Goal: Communication & Community: Answer question/provide support

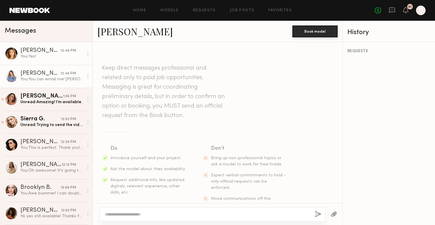
scroll to position [232, 0]
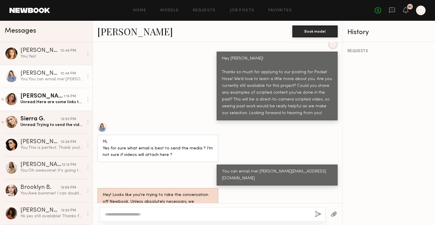
click at [61, 104] on div "Unread: Here are some links to past work :) And here is my website: www.kaciema…" at bounding box center [51, 102] width 63 height 6
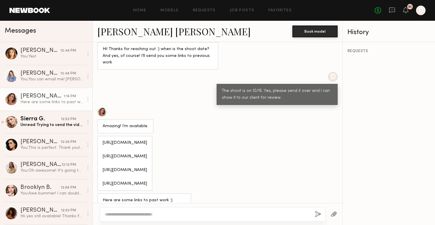
scroll to position [328, 0]
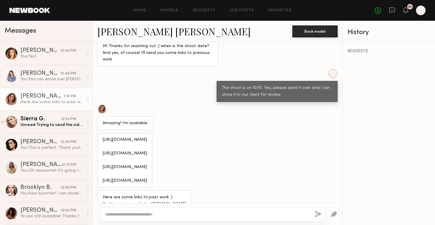
copy div "https://youtu.be/6R62ypjqMtE?si=8XWotZoBT80QTeat"
drag, startPoint x: 205, startPoint y: 168, endPoint x: 102, endPoint y: 165, distance: 102.4
click at [102, 165] on div "https://www.instagram.com/reel/C7vQVMKNnwE/?igsh=NTc4MTIwNjQ2YQ== https://colla…" at bounding box center [124, 160] width 55 height 55
click at [129, 29] on link "Kacie Nicole M." at bounding box center [173, 31] width 153 height 13
drag, startPoint x: 166, startPoint y: 136, endPoint x: 103, endPoint y: 135, distance: 63.0
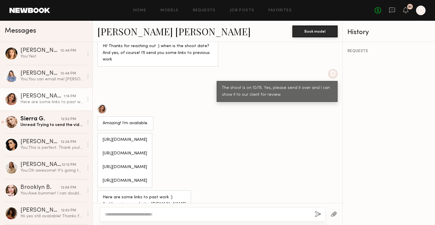
click at [103, 136] on div "https://www.instagram.com/reel/C7vQVMKNnwE/?igsh=NTc4MTIwNjQ2YQ== https://colla…" at bounding box center [125, 160] width 44 height 48
copy div "https://collabstr.com/kaciemargis"
copy div "https://www.instagram.com/p/B6BkGKAAo__/?igsh=NTc4MTIwNjQ2YQ=="
drag, startPoint x: 153, startPoint y: 157, endPoint x: 102, endPoint y: 149, distance: 52.0
click at [102, 149] on div "https://www.instagram.com/reel/C7vQVMKNnwE/?igsh=NTc4MTIwNjQ2YQ== https://colla…" at bounding box center [124, 160] width 55 height 55
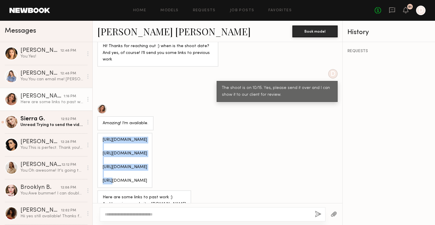
copy div "https://www.instagram.com/reel/C7vQVMKNnwE/?igsh=NTc4MTIwNjQ2YQ=="
drag, startPoint x: 148, startPoint y: 123, endPoint x: 101, endPoint y: 116, distance: 47.2
click at [101, 133] on div "https://www.instagram.com/reel/C7vQVMKNnwE/?igsh=NTc4MTIwNjQ2YQ== https://colla…" at bounding box center [124, 160] width 55 height 55
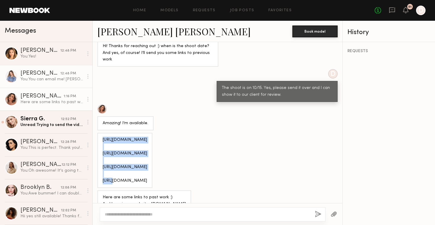
scroll to position [8, 0]
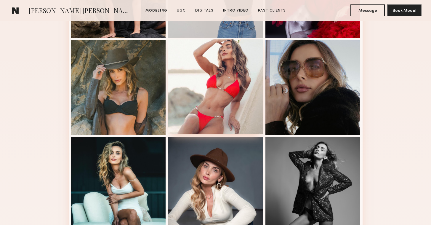
scroll to position [396, 0]
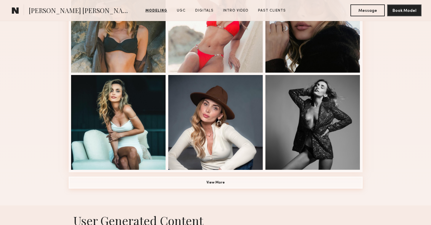
click at [248, 177] on button "View More" at bounding box center [216, 182] width 294 height 12
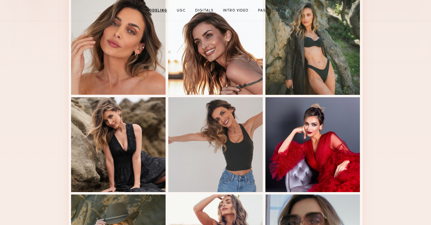
scroll to position [0, 0]
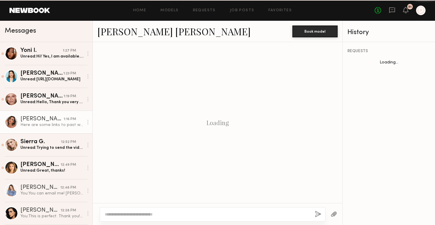
scroll to position [328, 0]
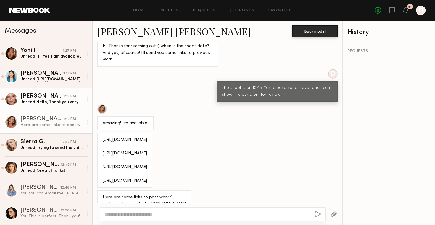
click at [58, 105] on link "Gordana S. 1:19 PM Unread: Hello, Thank you very much for your message! I can s…" at bounding box center [46, 99] width 92 height 23
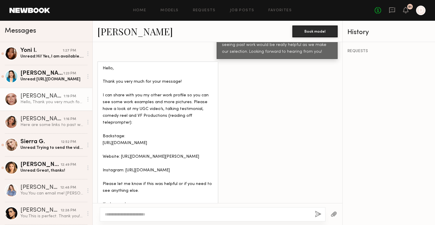
scroll to position [299, 0]
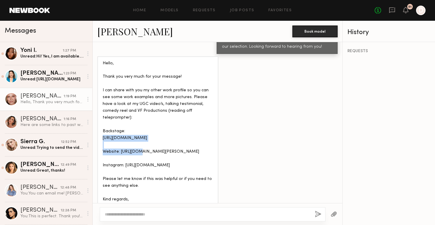
drag, startPoint x: 185, startPoint y: 114, endPoint x: 103, endPoint y: 114, distance: 82.6
click at [103, 114] on div "Hello, Thank you very much for your message! I can share with you my other work…" at bounding box center [158, 138] width 110 height 156
copy div "https://www.backstage.com/tal/gordana_s"
click at [57, 79] on div "Unread: https://youtube.com/shorts/NV20uclcq5I?si=Lm7RW3nywXXvmT9X" at bounding box center [51, 79] width 63 height 6
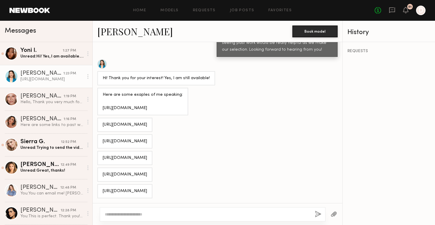
scroll to position [241, 0]
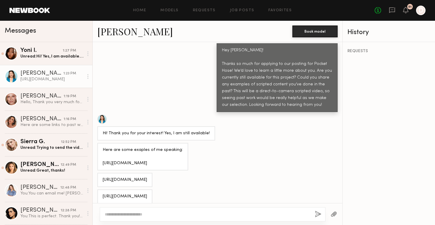
drag, startPoint x: 141, startPoint y: 153, endPoint x: 100, endPoint y: 147, distance: 41.3
click at [100, 147] on div "Here are some exaples of me speaking: https://youtube.com/shorts/LBVcHJmfnqI?si…" at bounding box center [142, 157] width 91 height 28
copy div "https://youtube.com/shorts/LBVcHJmfnqI?si=7mkDkrlITyJ5bqBo"
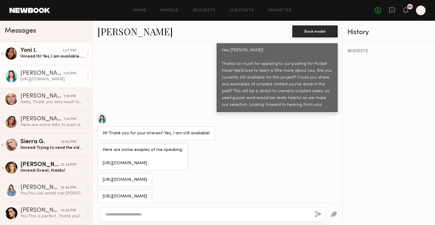
click at [66, 57] on div "Unread: Hi! Yes, I am available. Unfortunately, I do not have any samples but I…" at bounding box center [51, 57] width 63 height 6
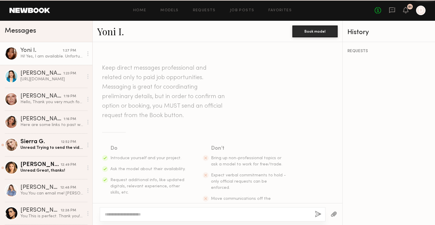
scroll to position [181, 0]
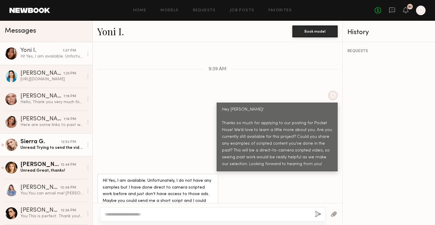
click at [54, 150] on div "Unread: Trying to send the video from my latest content but it won’t let me sen…" at bounding box center [51, 148] width 63 height 6
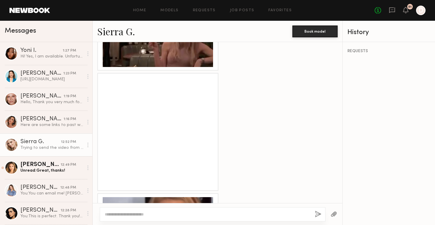
scroll to position [603, 0]
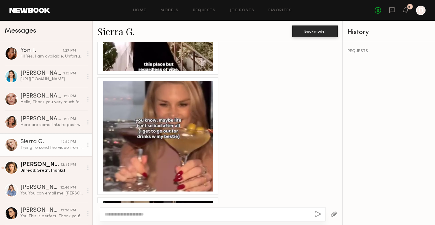
click at [139, 144] on div at bounding box center [158, 136] width 110 height 110
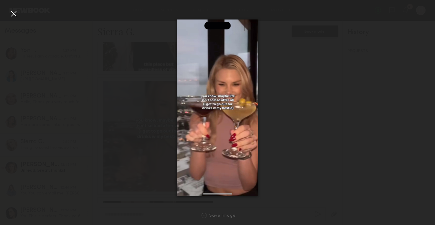
click at [286, 130] on div at bounding box center [217, 107] width 435 height 196
click at [12, 13] on div at bounding box center [13, 13] width 9 height 9
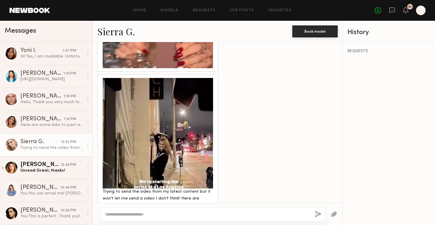
scroll to position [730, 0]
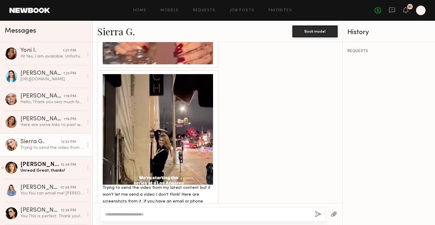
click at [164, 212] on textarea at bounding box center [207, 214] width 205 height 6
type textarea "*"
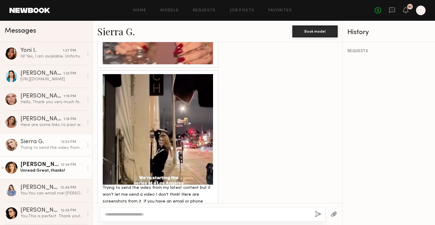
click at [55, 172] on div "Unread: Great, thanks!" at bounding box center [51, 170] width 63 height 6
